Goal: Task Accomplishment & Management: Complete application form

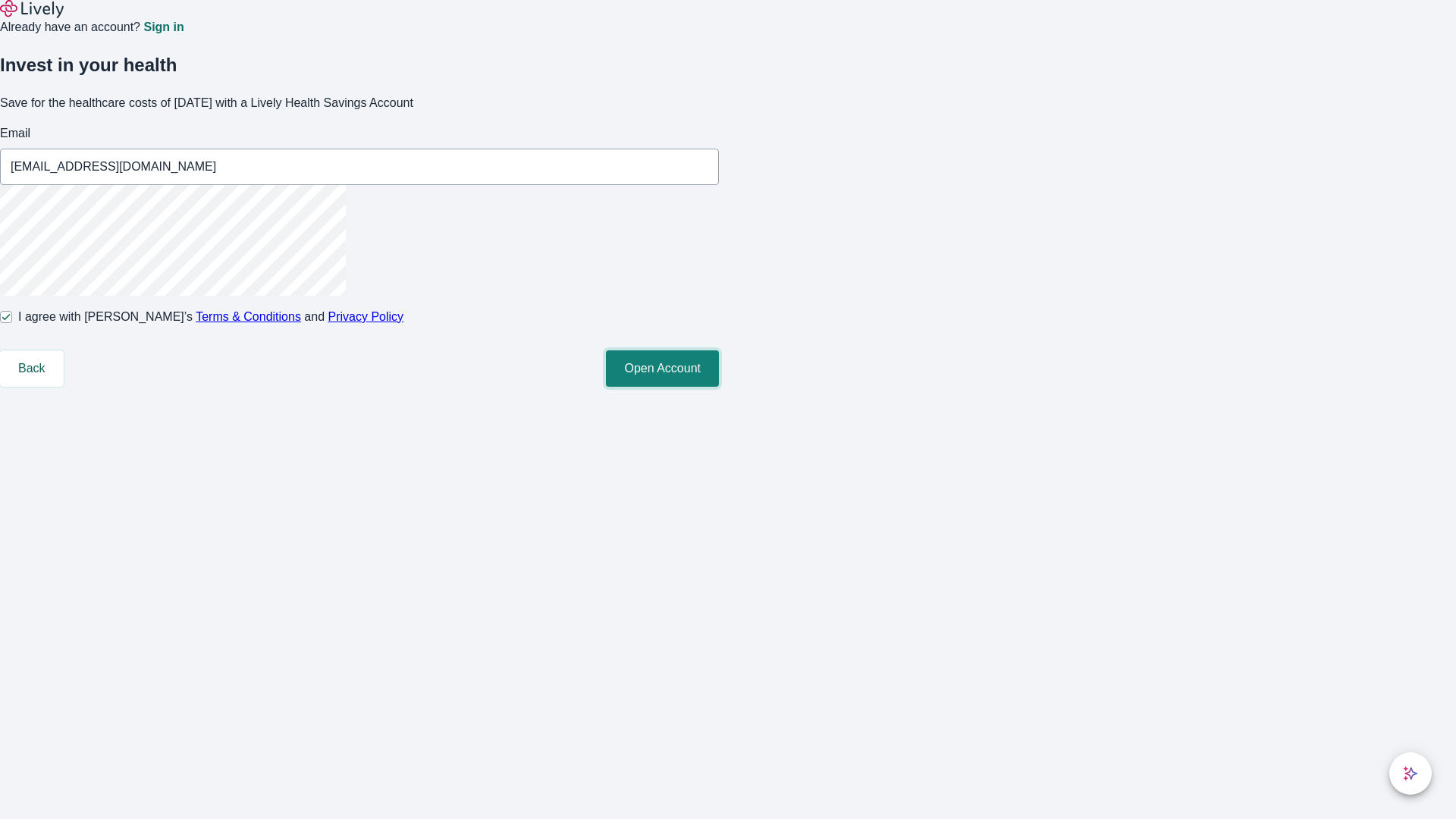
click at [719, 387] on button "Open Account" at bounding box center [662, 368] width 113 height 36
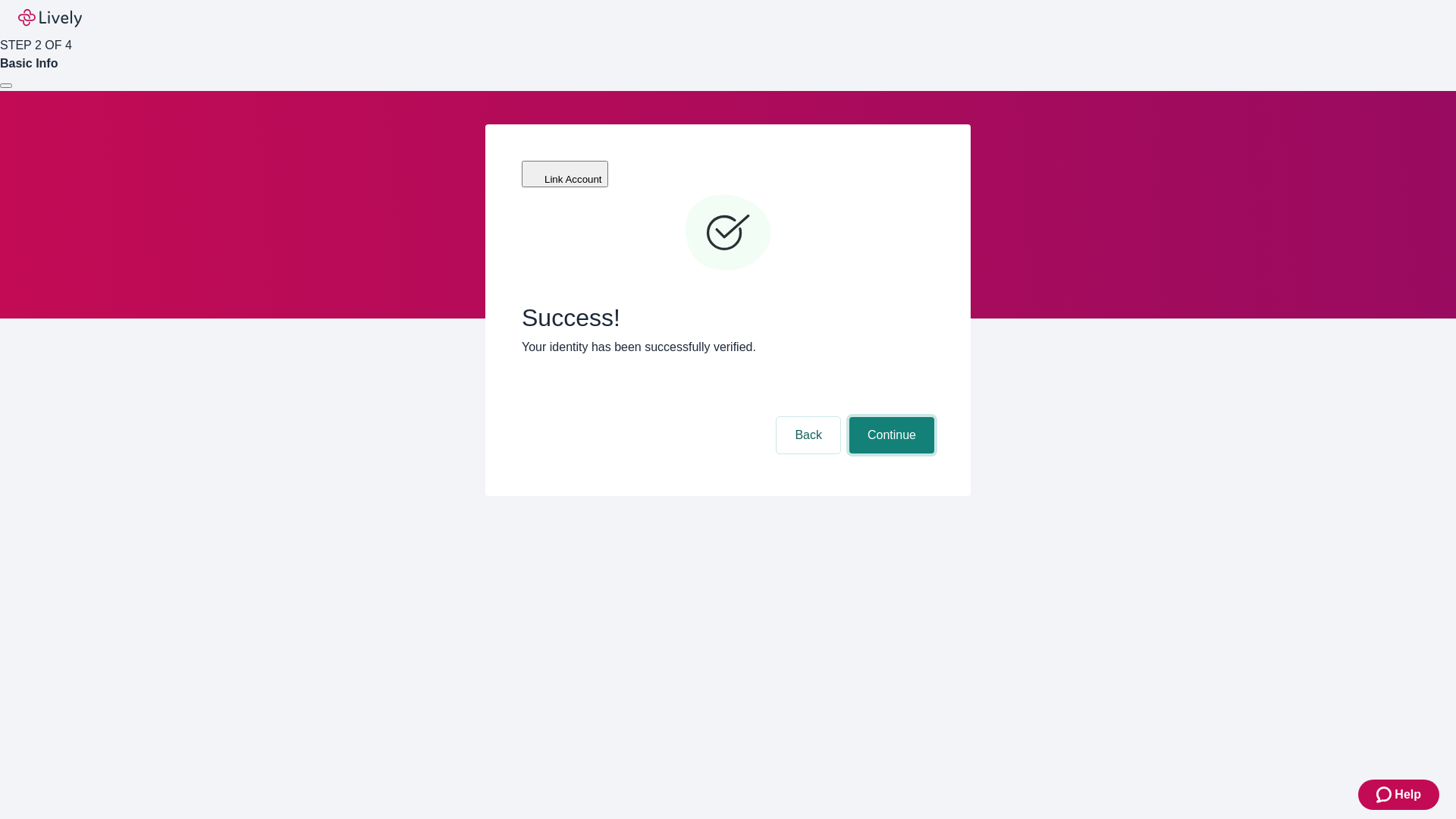
click at [890, 417] on button "Continue" at bounding box center [892, 435] width 85 height 36
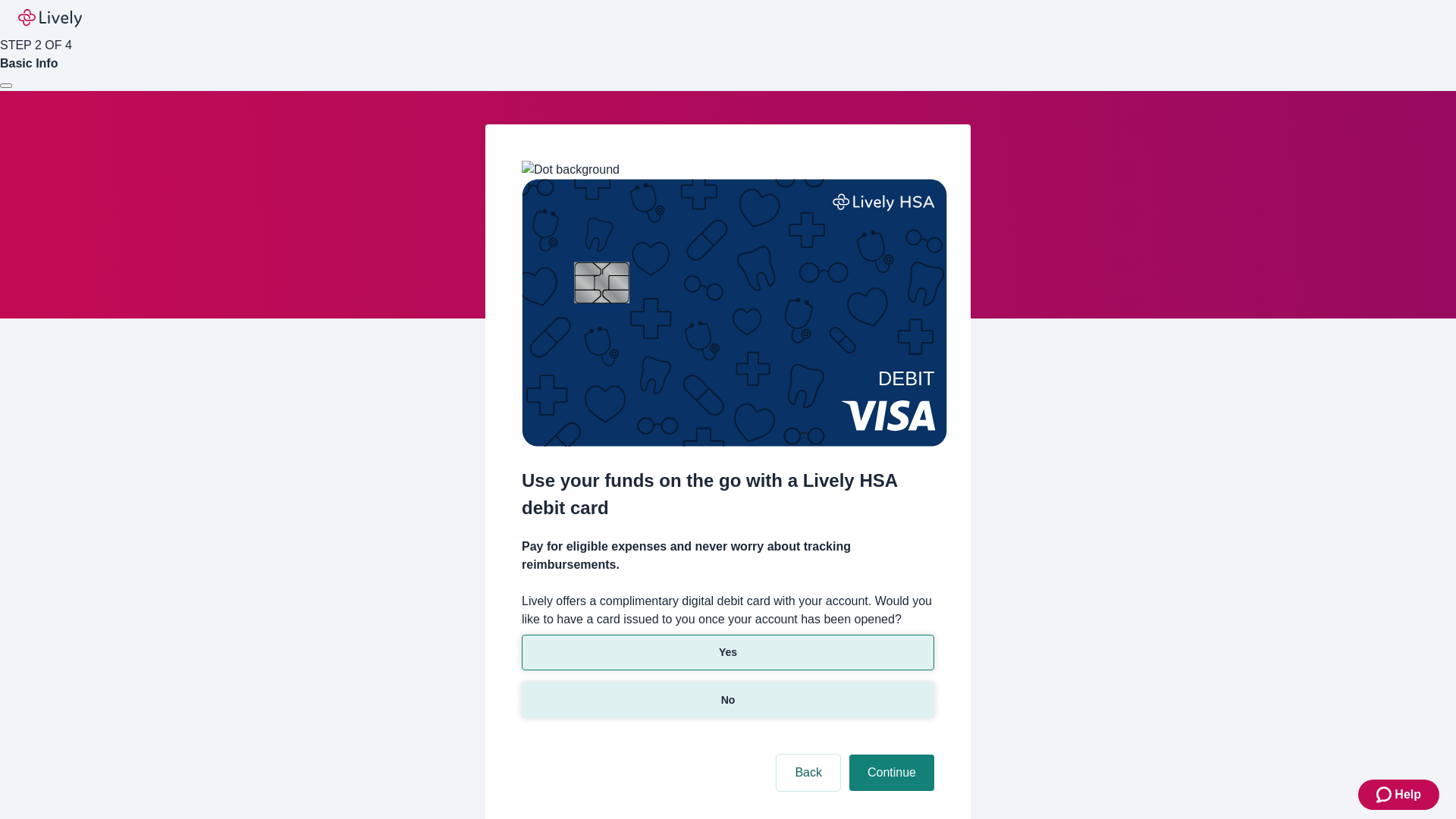
click at [727, 693] on p "No" at bounding box center [729, 701] width 14 height 16
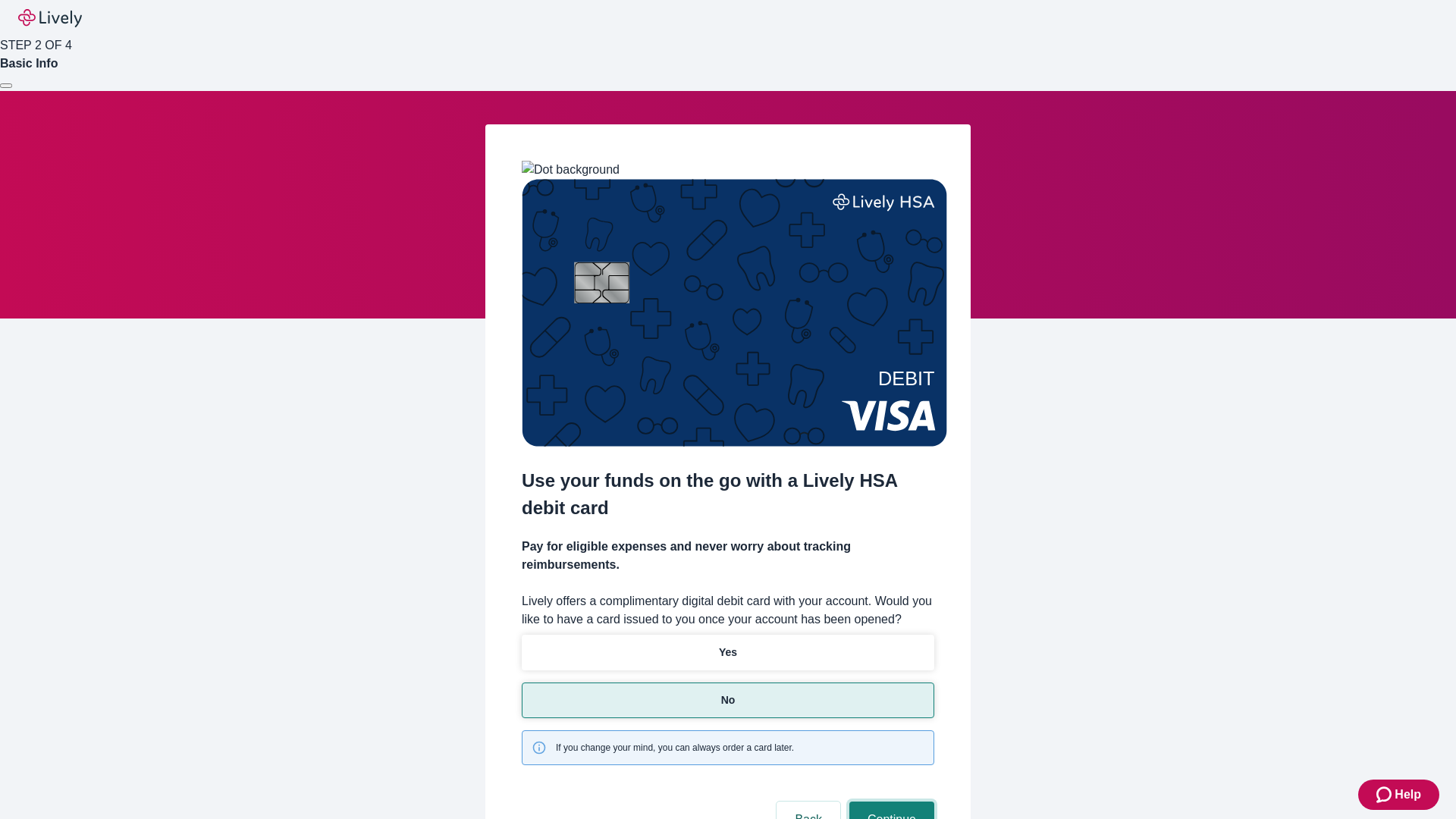
click at [890, 801] on button "Continue" at bounding box center [892, 819] width 85 height 36
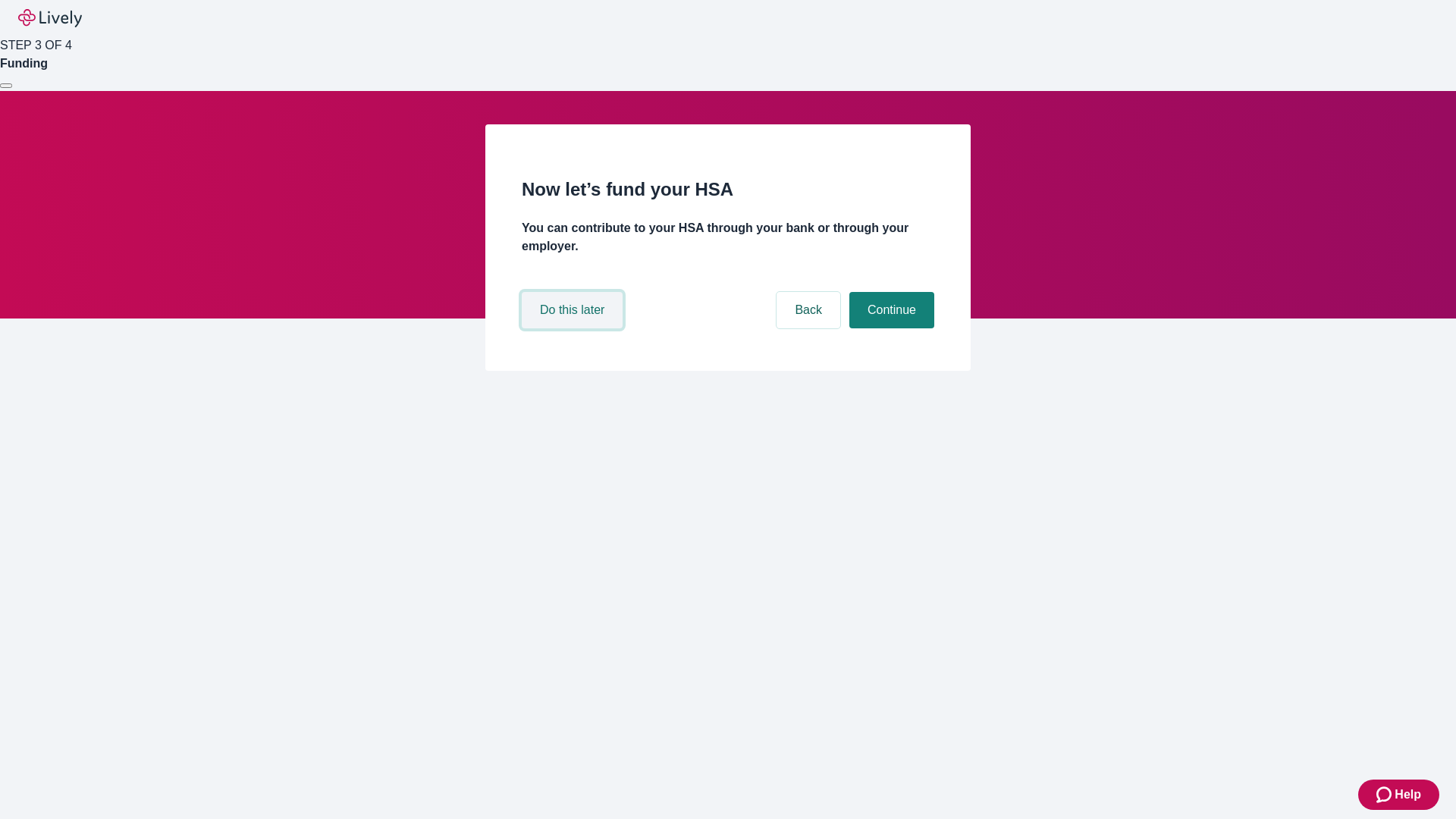
click at [574, 328] on button "Do this later" at bounding box center [573, 310] width 101 height 36
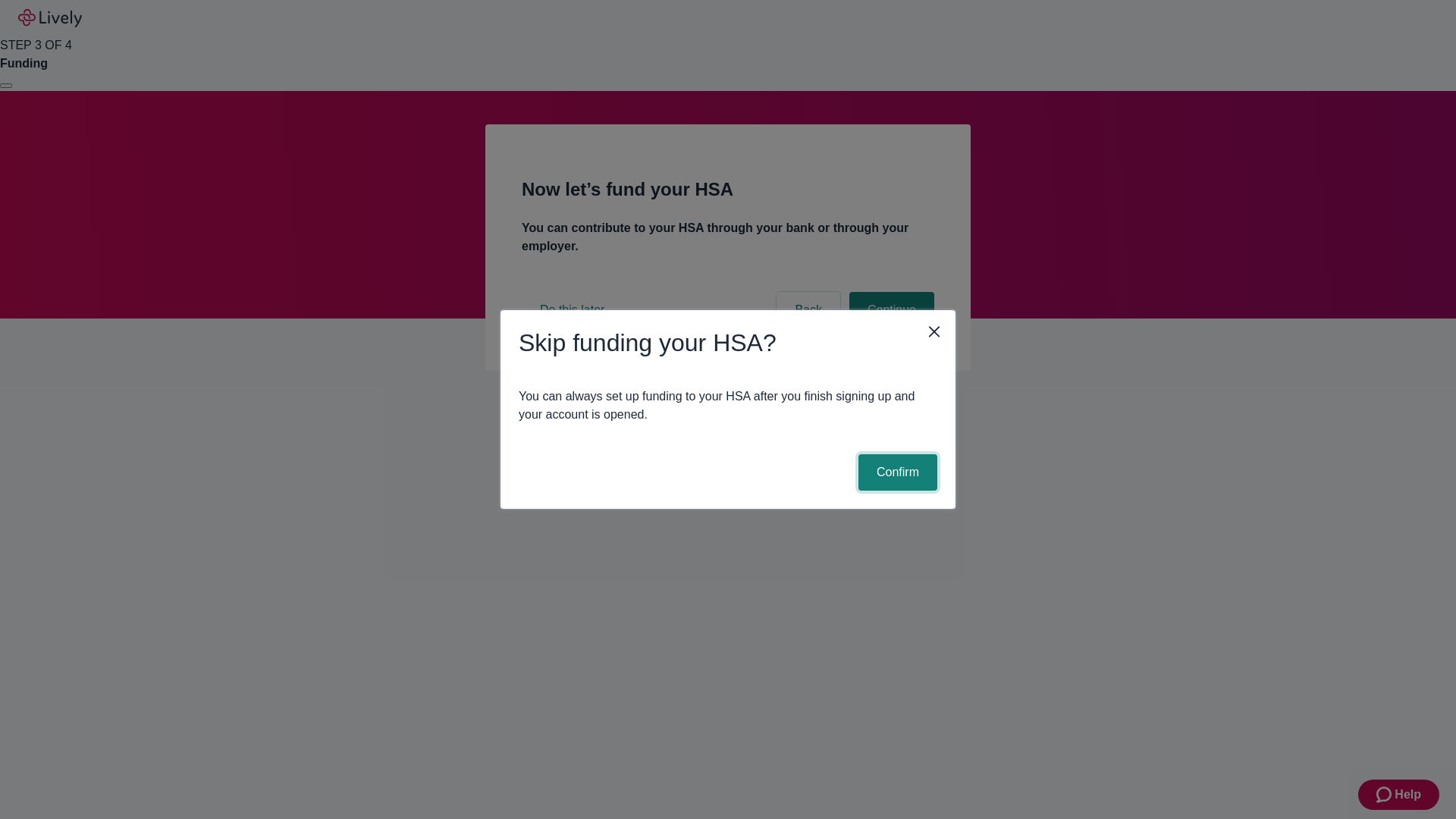
click at [895, 472] on button "Confirm" at bounding box center [898, 472] width 78 height 36
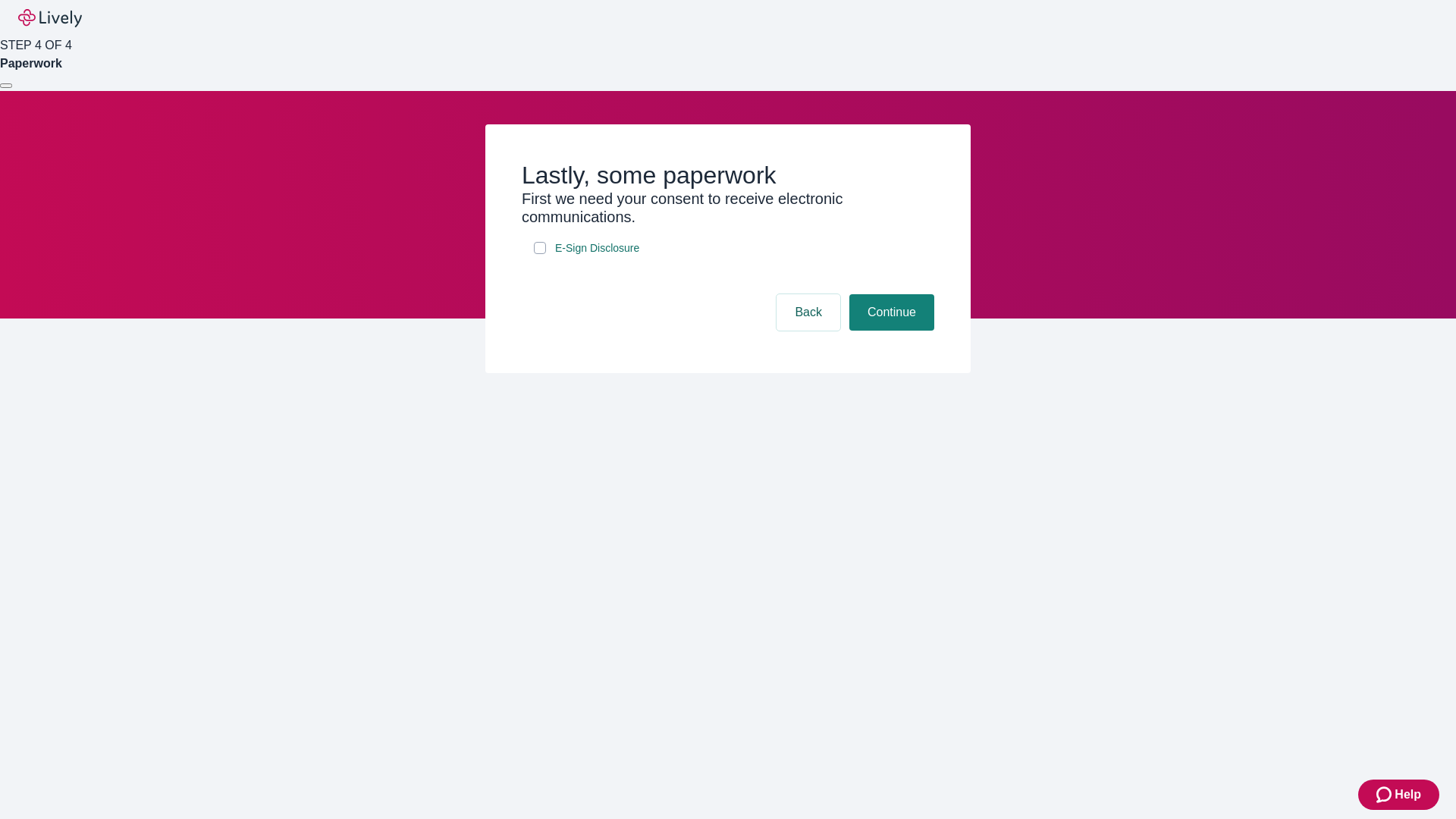
click at [540, 254] on input "E-Sign Disclosure" at bounding box center [540, 247] width 12 height 12
checkbox input "true"
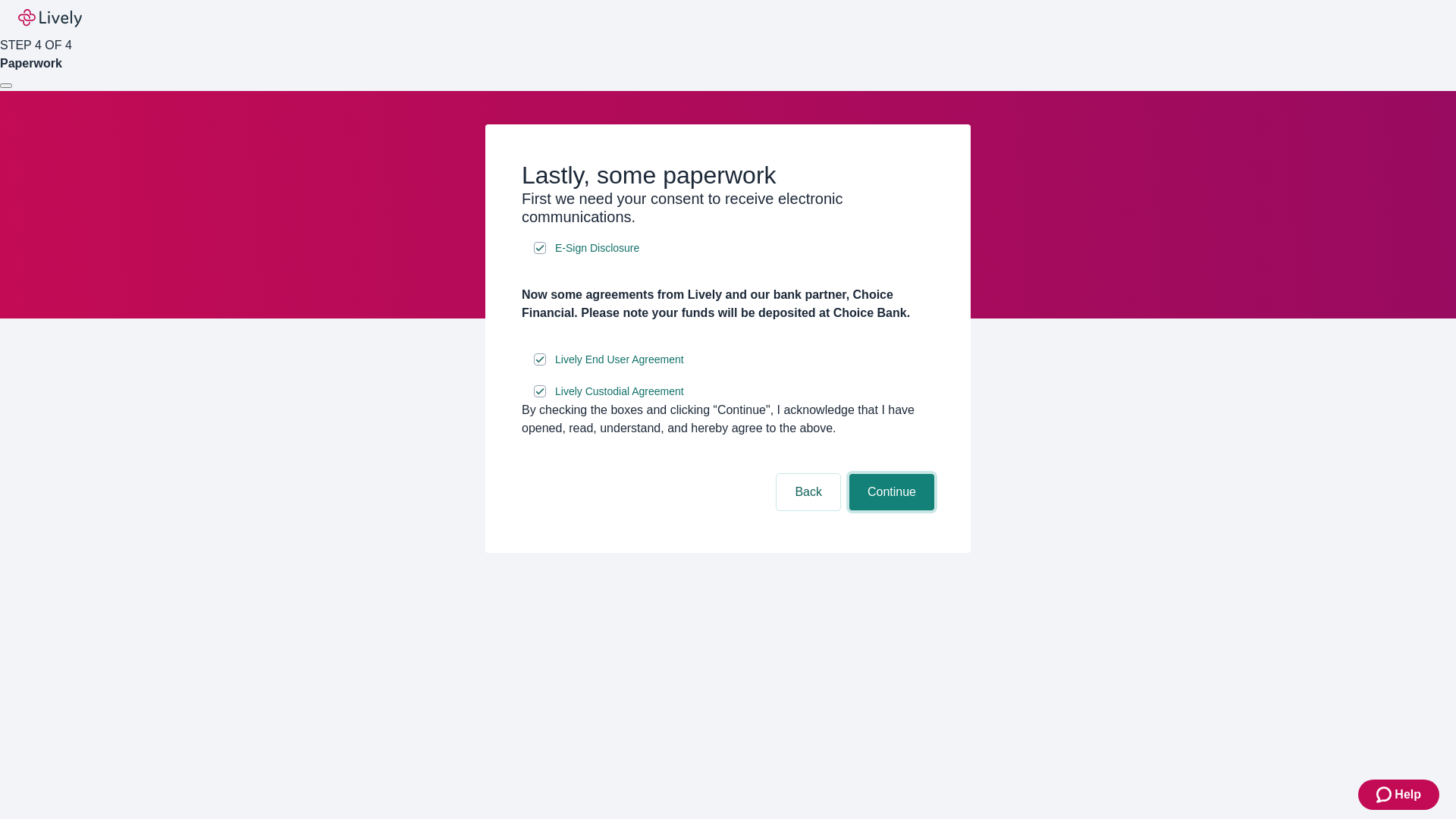
click at [890, 510] on button "Continue" at bounding box center [892, 492] width 85 height 36
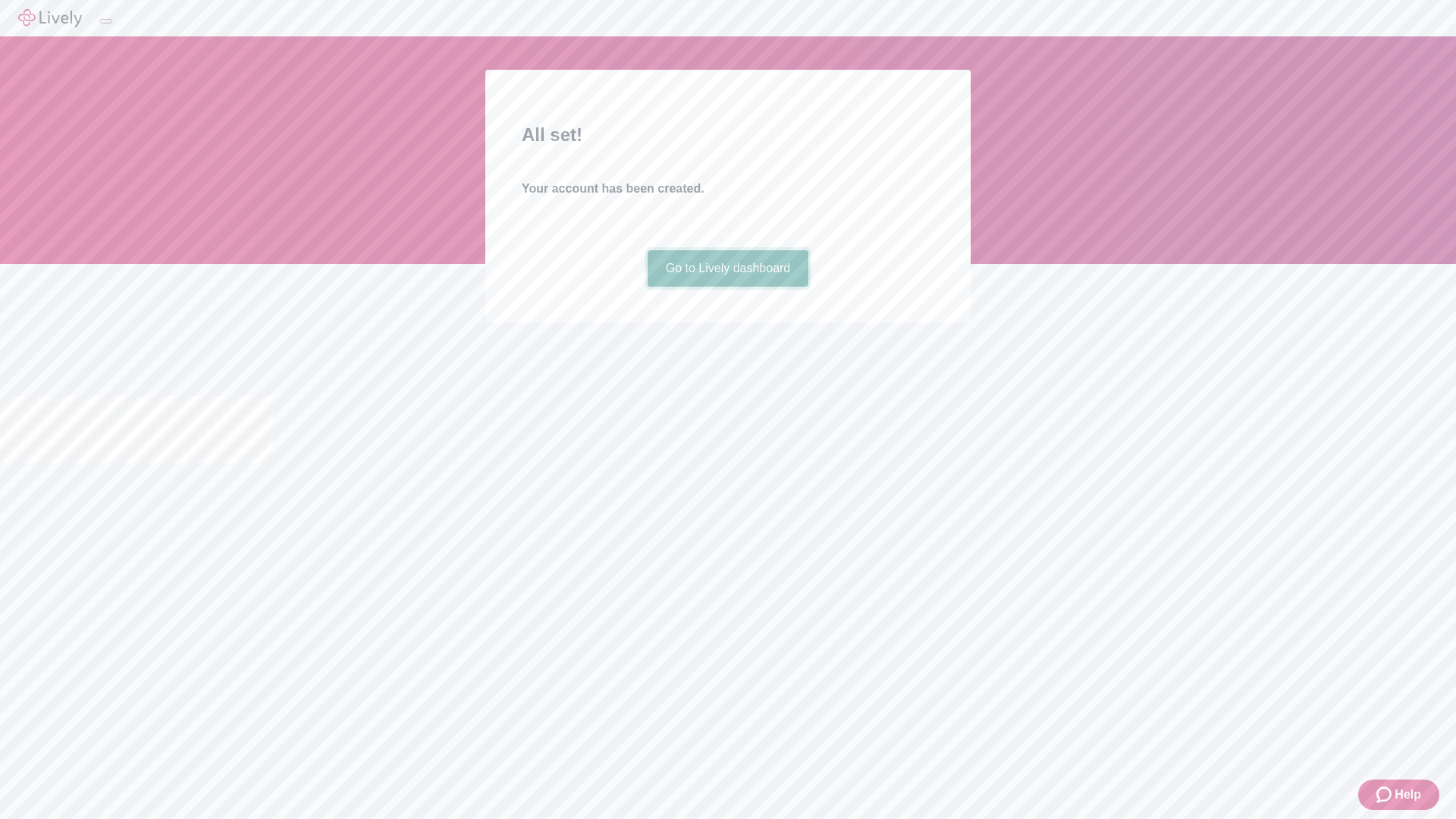
click at [727, 287] on link "Go to Lively dashboard" at bounding box center [729, 268] width 162 height 36
